Goal: Task Accomplishment & Management: Manage account settings

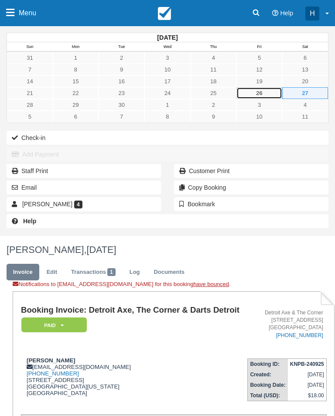
click at [265, 91] on link "26" at bounding box center [259, 93] width 46 height 12
click at [270, 92] on link "26" at bounding box center [259, 93] width 46 height 12
click at [271, 92] on link "26" at bounding box center [259, 93] width 46 height 12
click at [307, 89] on link "27" at bounding box center [305, 93] width 46 height 12
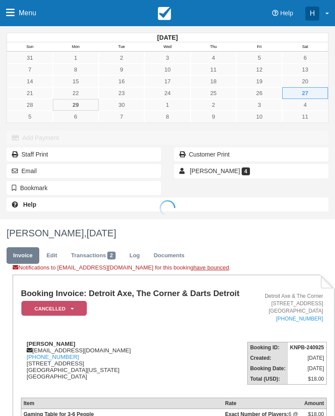
click at [87, 102] on div at bounding box center [167, 208] width 335 height 416
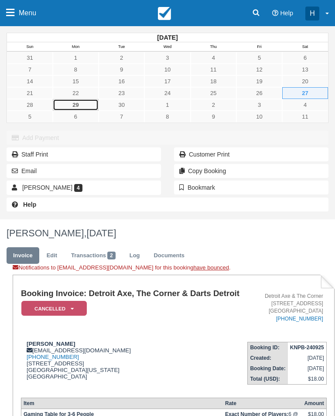
click at [84, 106] on link "29" at bounding box center [76, 105] width 46 height 12
click at [4, 13] on link "Menu" at bounding box center [21, 13] width 42 height 26
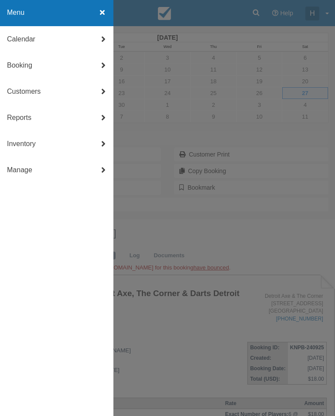
click at [99, 29] on link "Calendar" at bounding box center [56, 39] width 113 height 26
click at [44, 36] on link "Customer" at bounding box center [56, 39] width 113 height 26
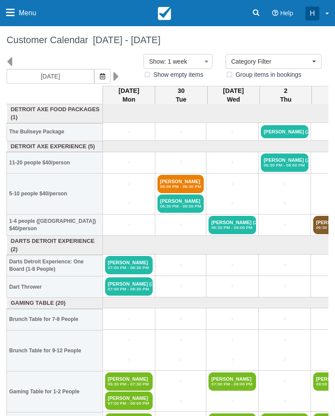
select select
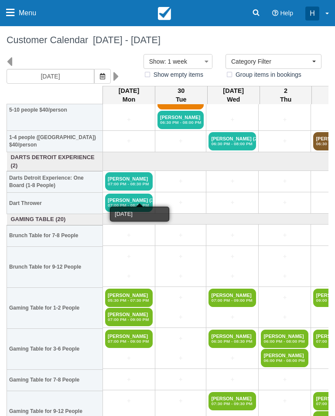
scroll to position [85, 0]
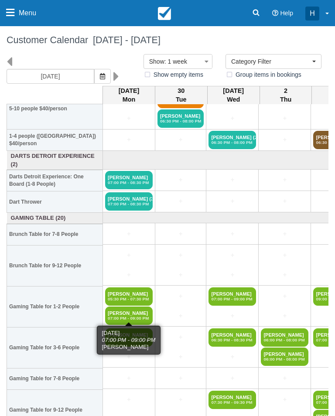
click at [136, 316] on em "07:00 PM - 09:00 PM" at bounding box center [129, 318] width 42 height 5
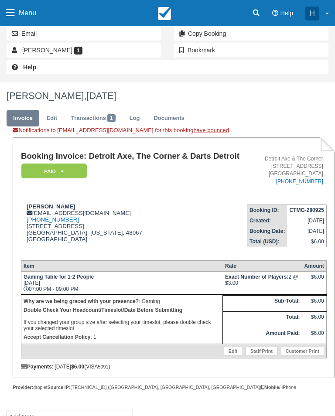
scroll to position [175, 0]
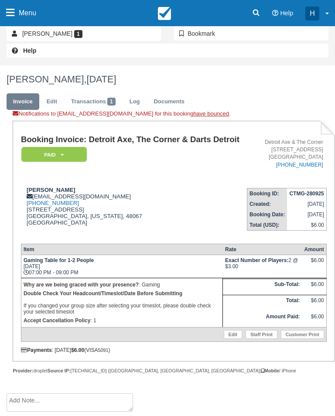
click at [232, 339] on link "Edit" at bounding box center [233, 334] width 18 height 9
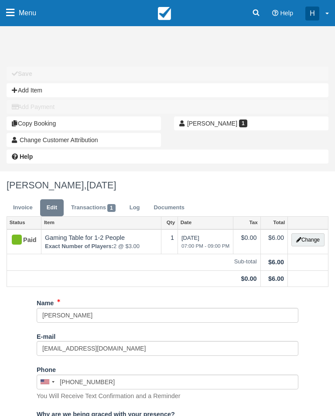
select select "Gaming"
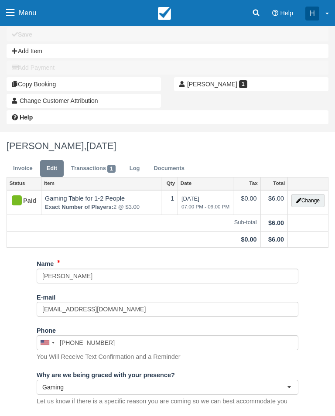
scroll to position [39, 0]
click at [318, 198] on button "Change" at bounding box center [307, 200] width 33 height 13
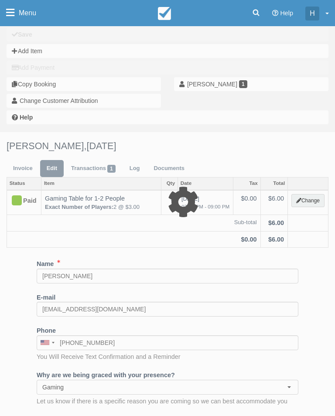
select select "6"
type input "6.00"
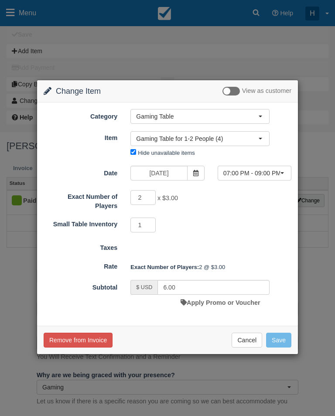
click at [198, 173] on icon at bounding box center [196, 173] width 6 height 6
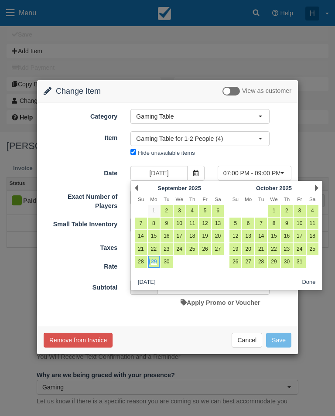
click at [167, 267] on link "30" at bounding box center [167, 262] width 12 height 12
type input "09/30/25"
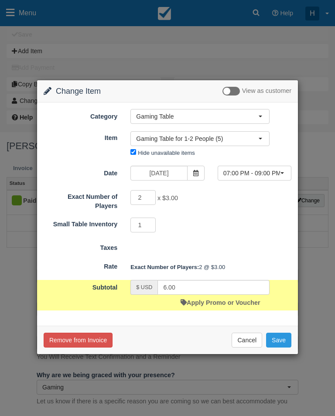
click at [284, 174] on span "button" at bounding box center [281, 173] width 3 height 2
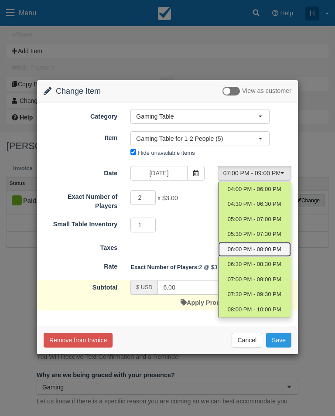
click at [261, 253] on link "06:00 PM - 08:00 PM" at bounding box center [254, 249] width 73 height 15
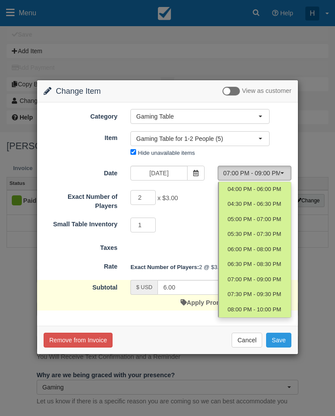
select select "4"
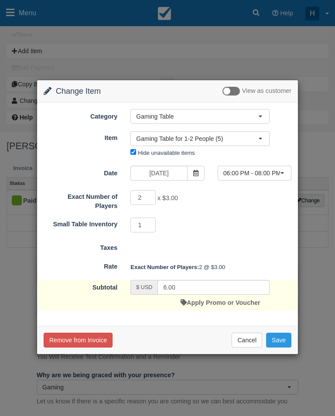
click at [282, 336] on button "Save" at bounding box center [278, 340] width 25 height 15
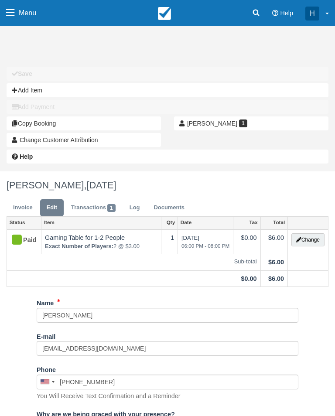
select select "Gaming"
click at [115, 205] on link "Transactions 1" at bounding box center [94, 207] width 58 height 17
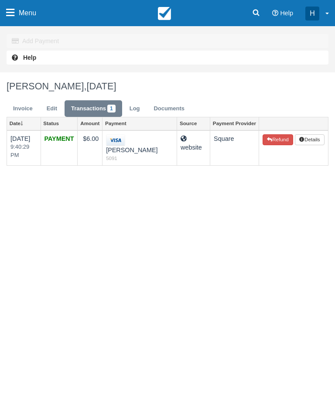
click at [177, 143] on td "website" at bounding box center [193, 147] width 33 height 35
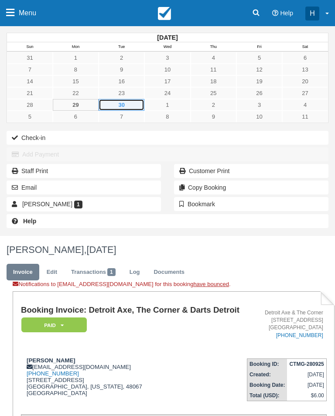
click at [128, 105] on link "30" at bounding box center [122, 105] width 46 height 12
click at [11, 9] on icon at bounding box center [10, 13] width 8 height 10
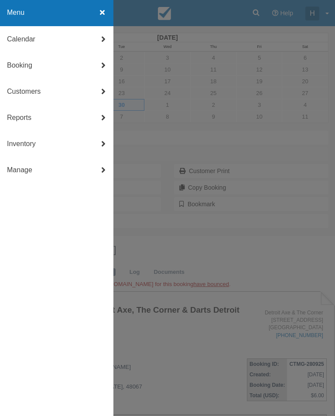
click at [96, 40] on link "Calendar" at bounding box center [56, 39] width 113 height 26
click at [23, 143] on link "Day" at bounding box center [56, 144] width 113 height 26
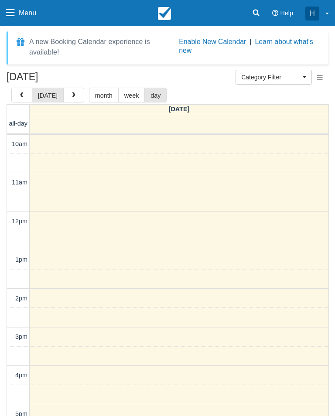
select select
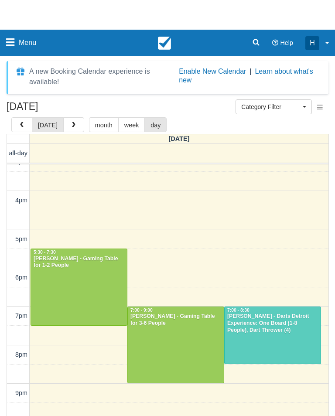
scroll to position [205, 0]
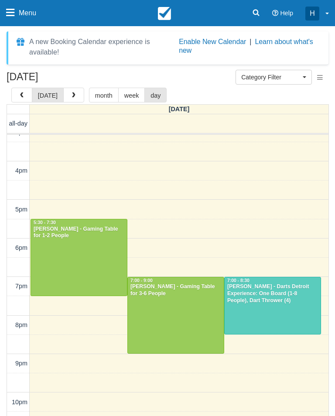
click at [63, 96] on button "button" at bounding box center [73, 95] width 21 height 15
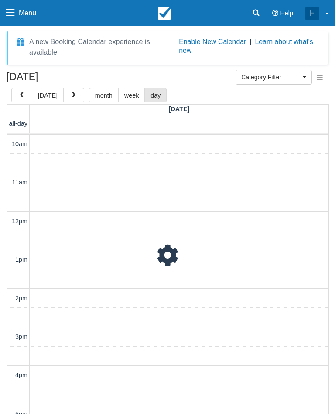
scroll to position [240, 0]
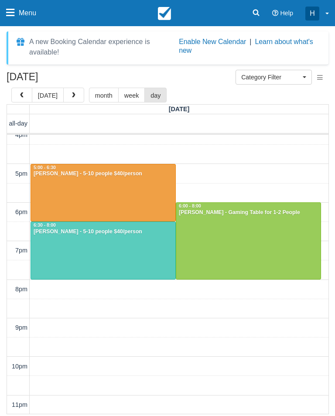
click at [71, 93] on span "button" at bounding box center [74, 95] width 6 height 6
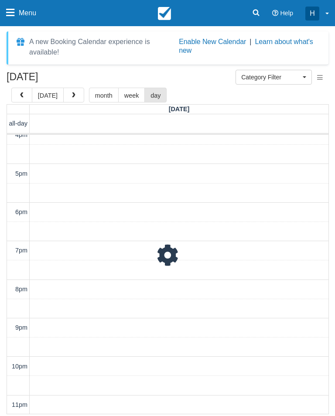
scroll to position [240, 0]
